Goal: Navigation & Orientation: Find specific page/section

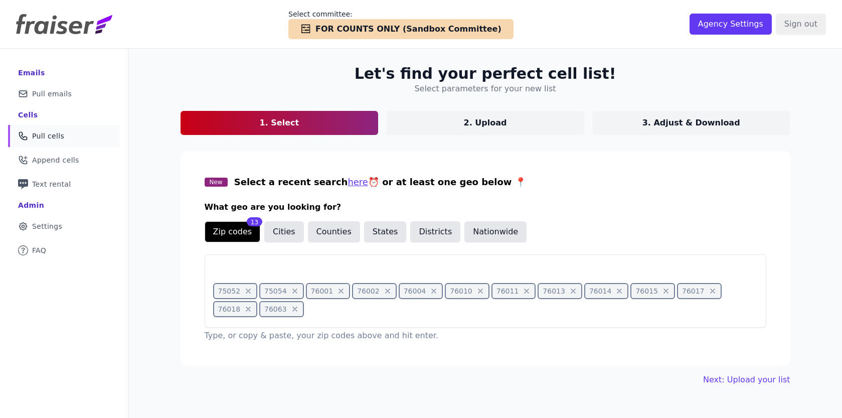
click at [77, 135] on link "Phone Icon Outline of a phone Pull cells" at bounding box center [64, 136] width 112 height 22
click at [79, 95] on link "Mail Icon Outline of a mail envelope Pull emails" at bounding box center [64, 94] width 112 height 22
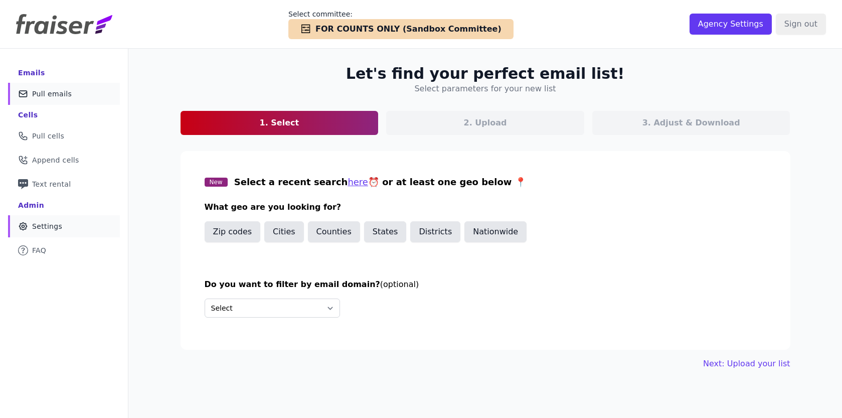
click at [106, 221] on link "Gear Icon Outline of a gear Settings" at bounding box center [64, 226] width 112 height 22
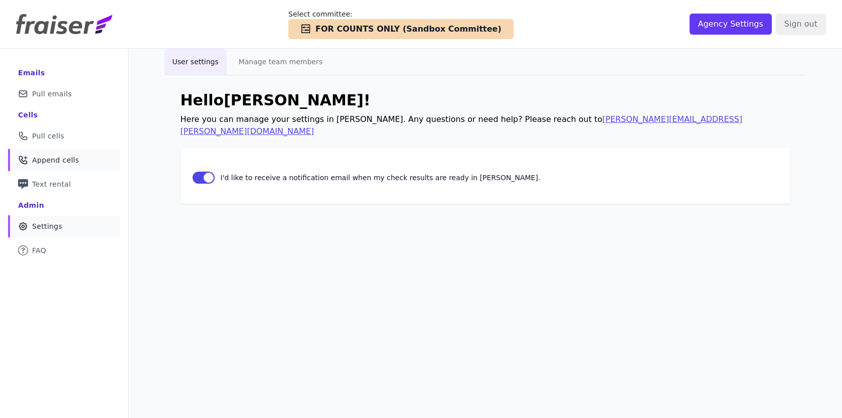
click at [66, 159] on span "Append cells" at bounding box center [55, 160] width 47 height 10
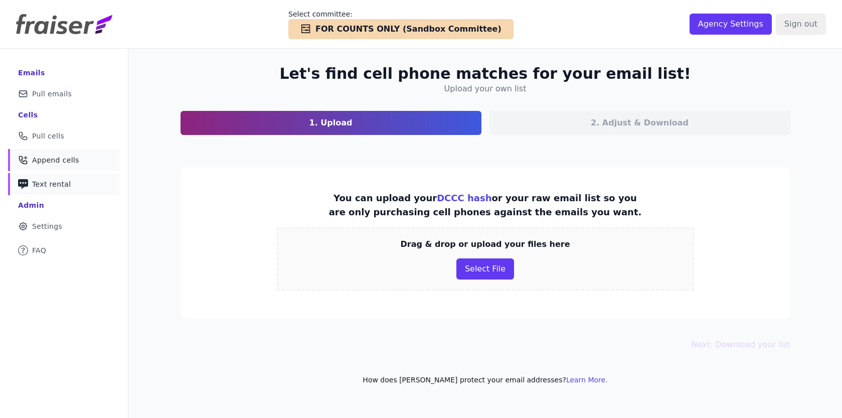
click at [64, 181] on span "Text rental" at bounding box center [51, 184] width 39 height 10
